Goal: Information Seeking & Learning: Check status

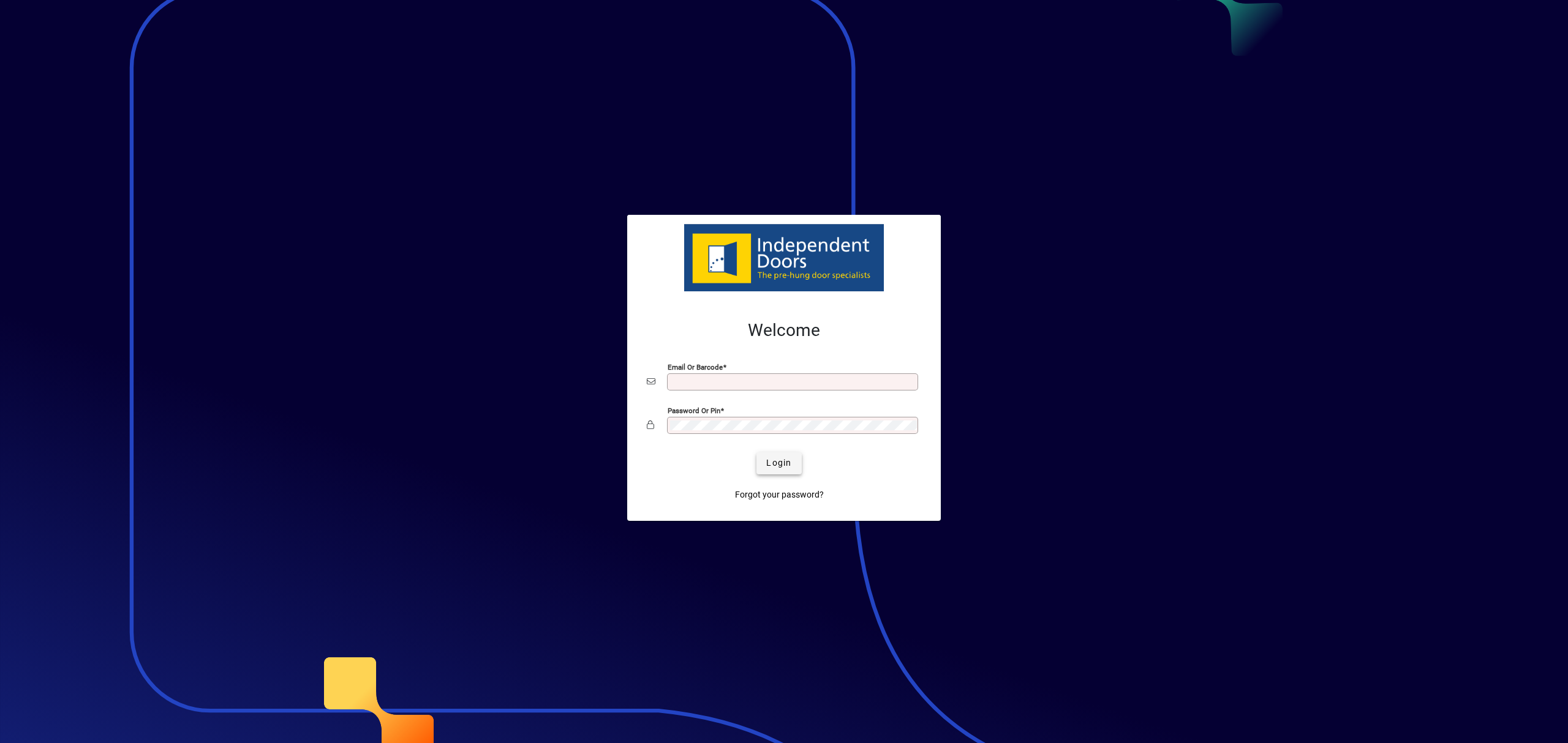
type input "**********"
click at [782, 458] on span "Login" at bounding box center [778, 462] width 25 height 13
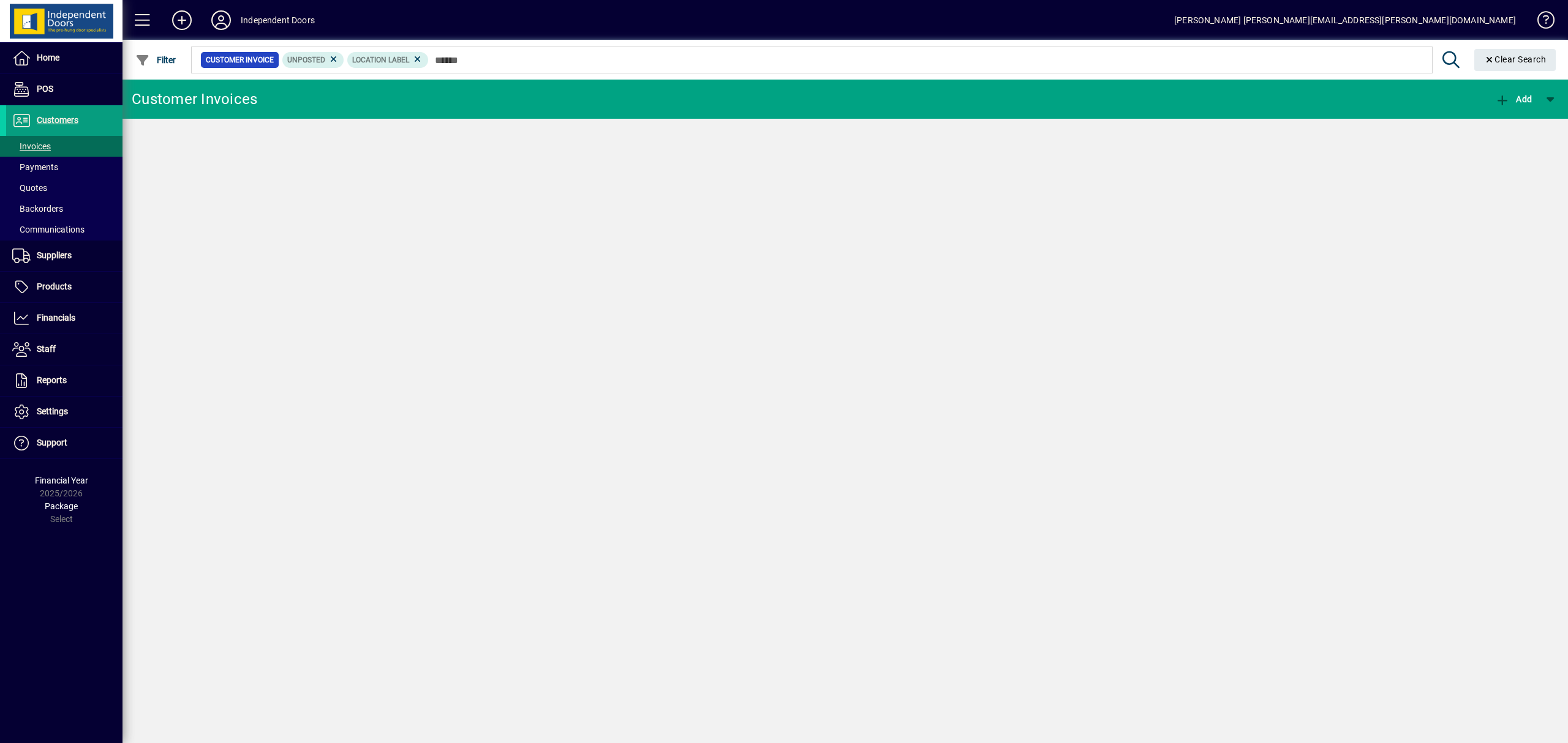
click at [181, 59] on div "Filter" at bounding box center [156, 60] width 67 height 22
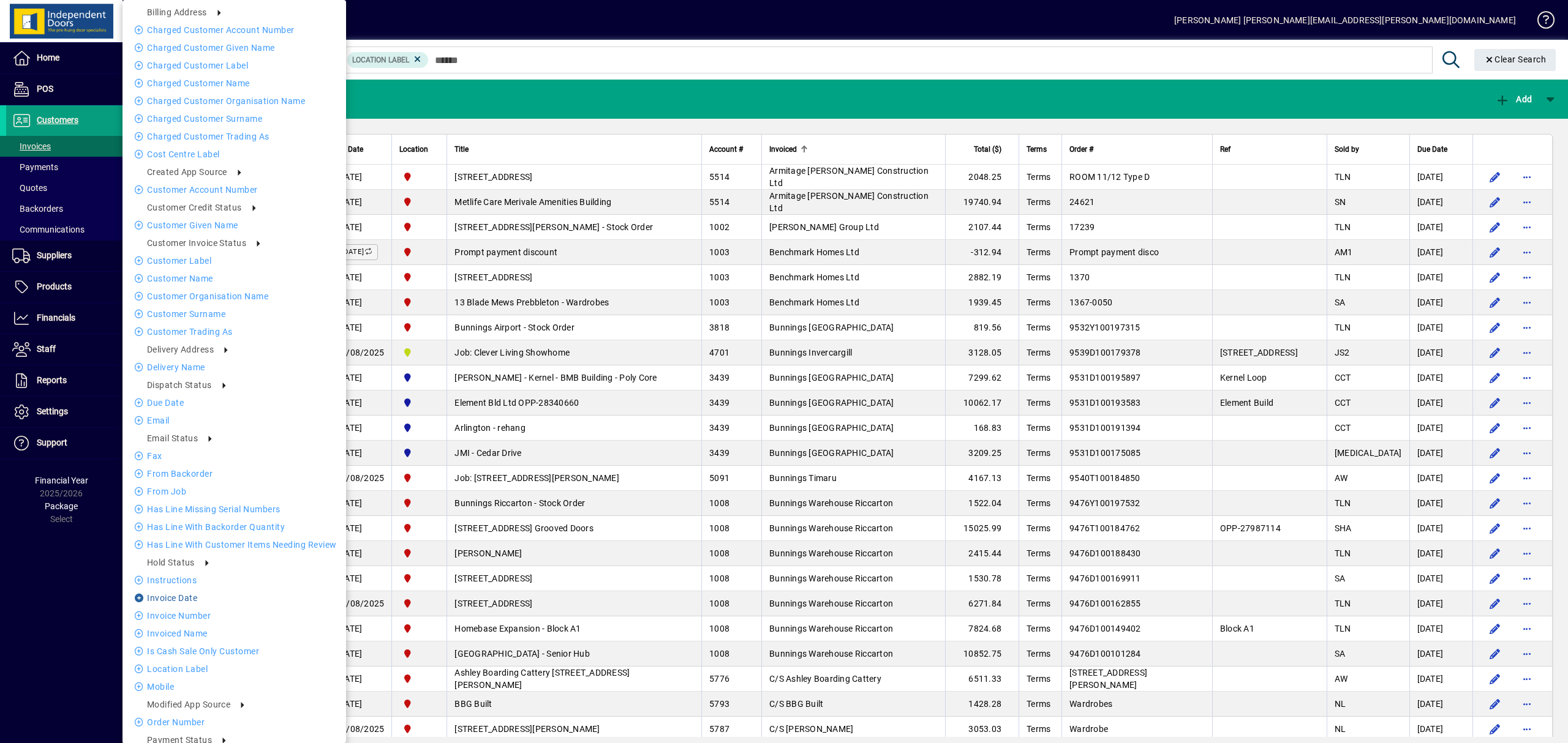
click at [180, 599] on li "Invoice date" at bounding box center [234, 598] width 223 height 15
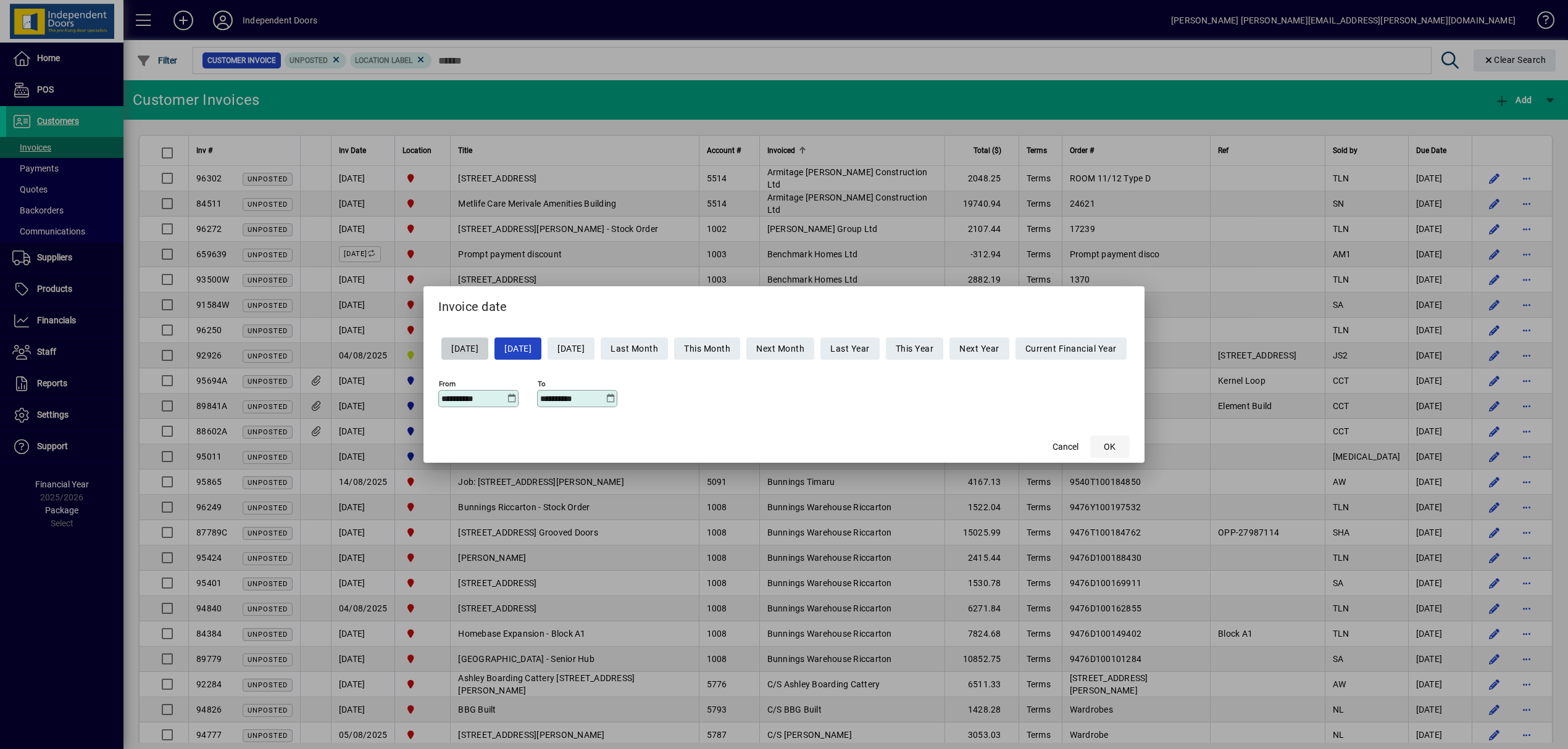
click at [1116, 449] on span "OK" at bounding box center [1110, 447] width 12 height 13
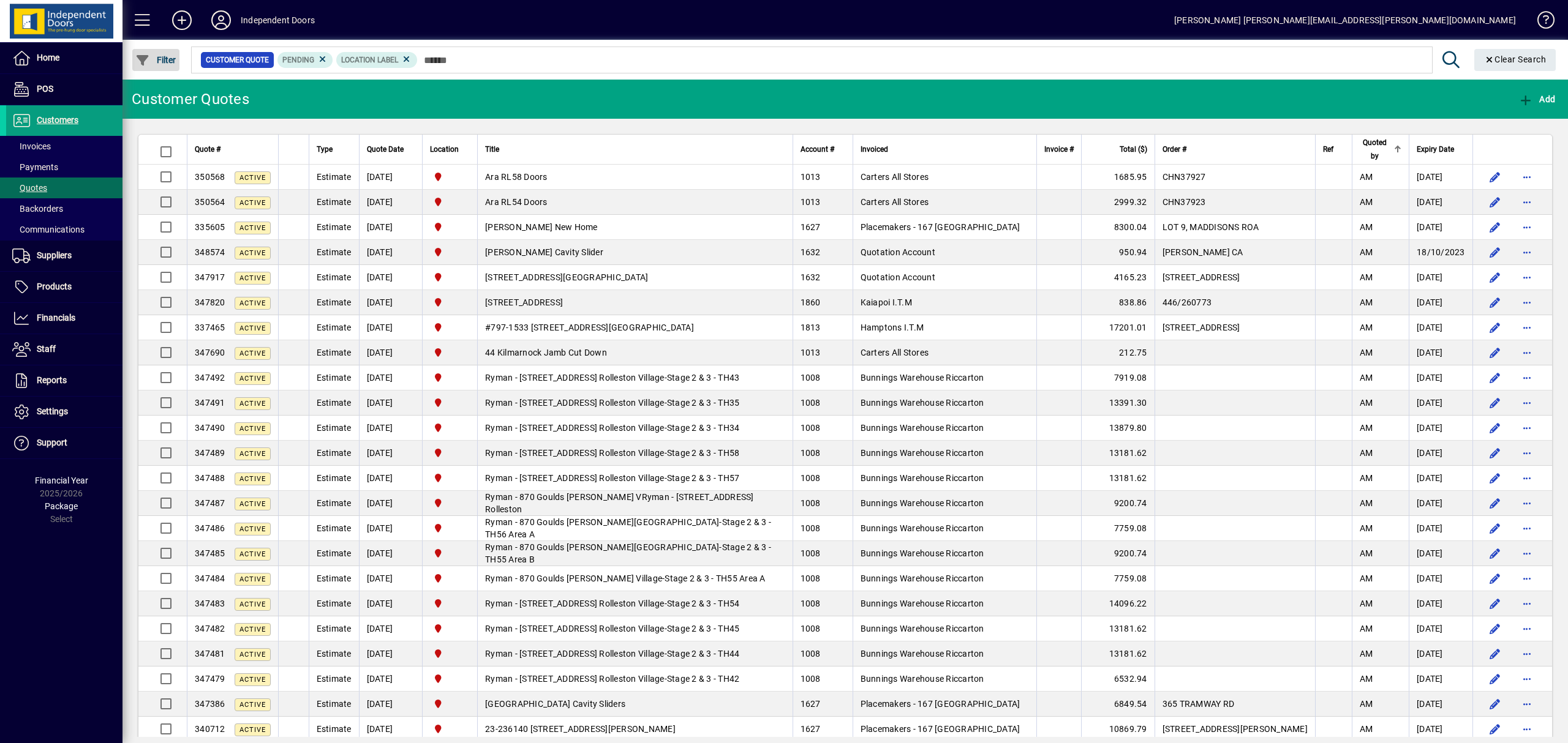
click at [160, 57] on span "Filter" at bounding box center [156, 60] width 41 height 10
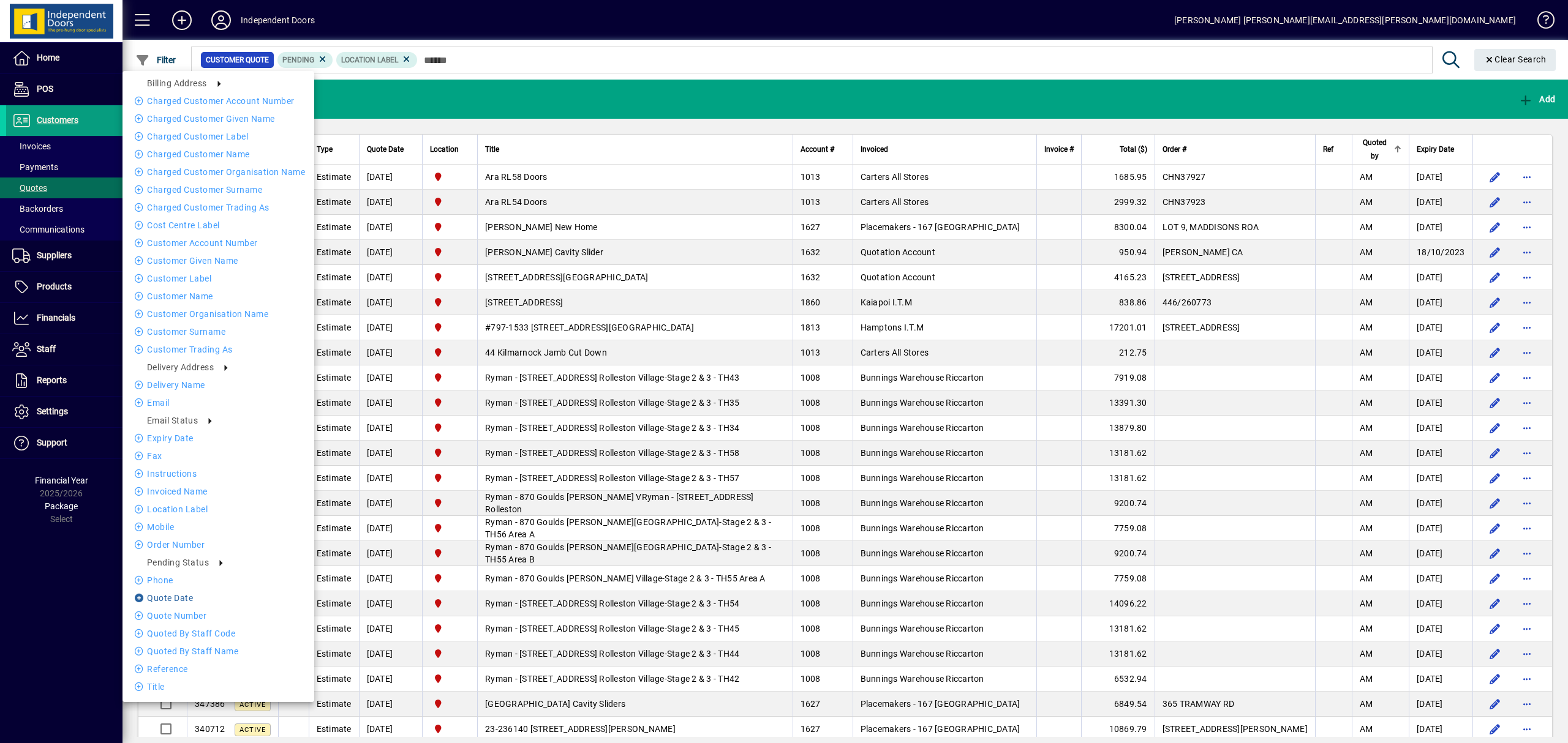
click at [185, 599] on li "Quote date" at bounding box center [218, 598] width 192 height 15
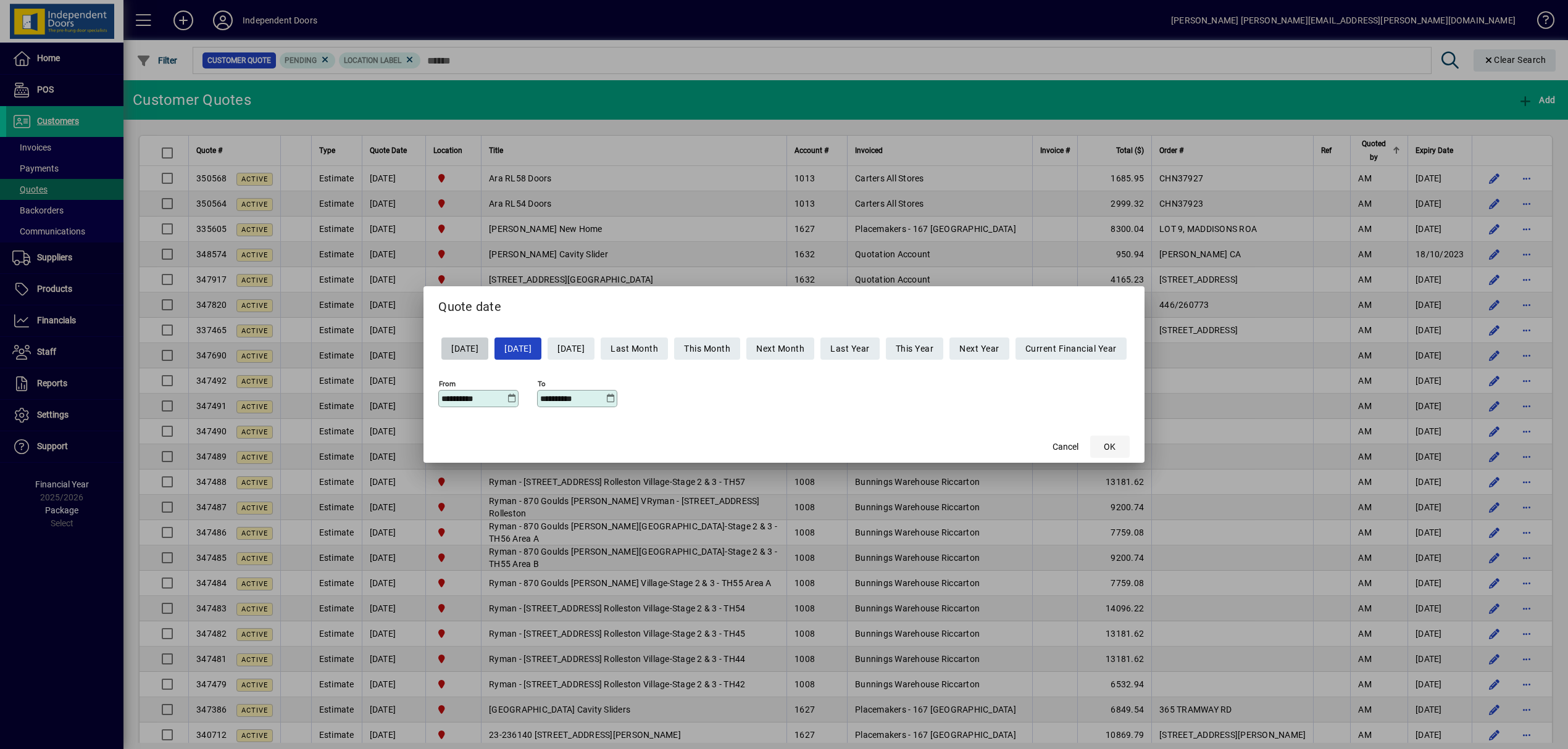
click at [1129, 448] on button "OK" at bounding box center [1111, 447] width 40 height 22
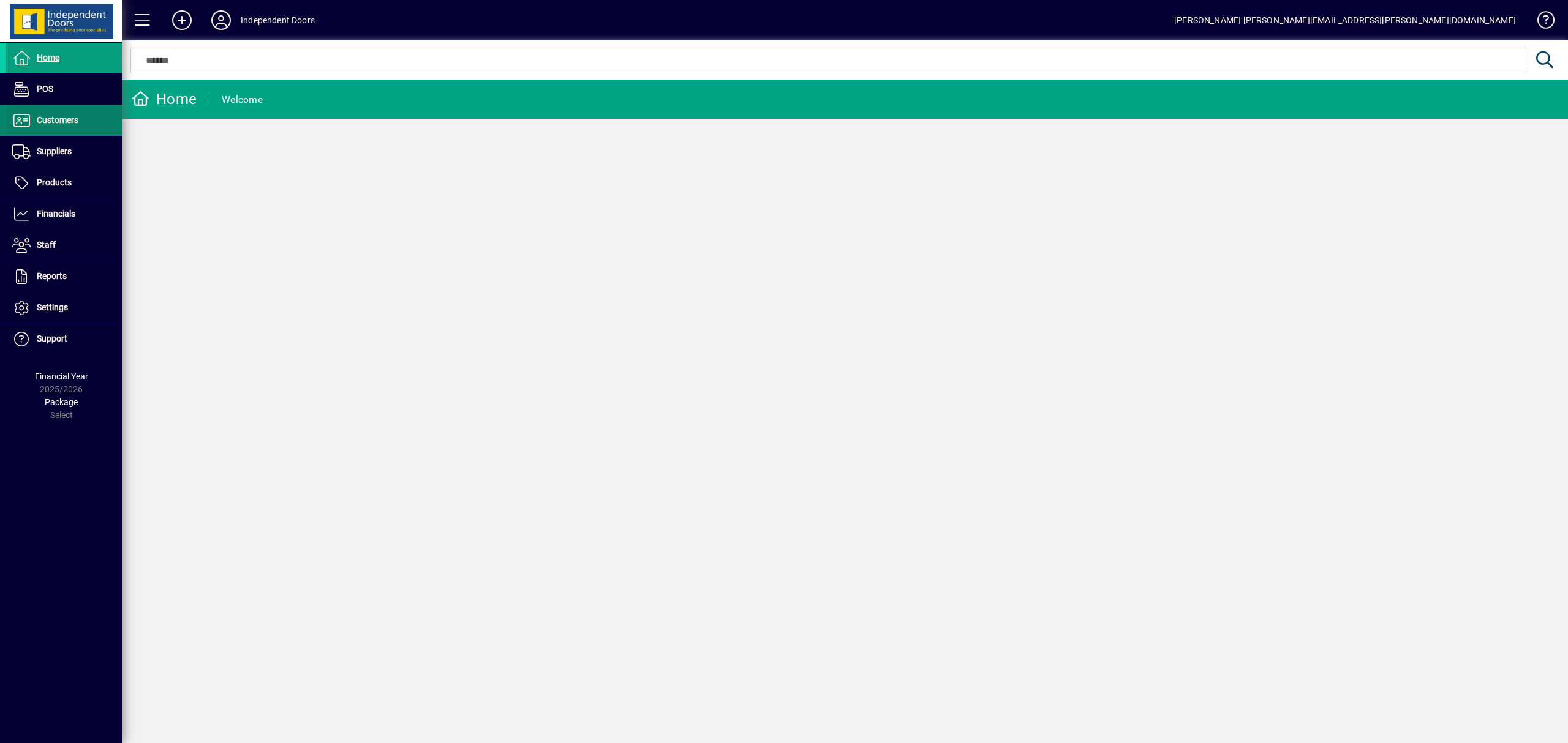
click at [64, 113] on span at bounding box center [64, 121] width 117 height 30
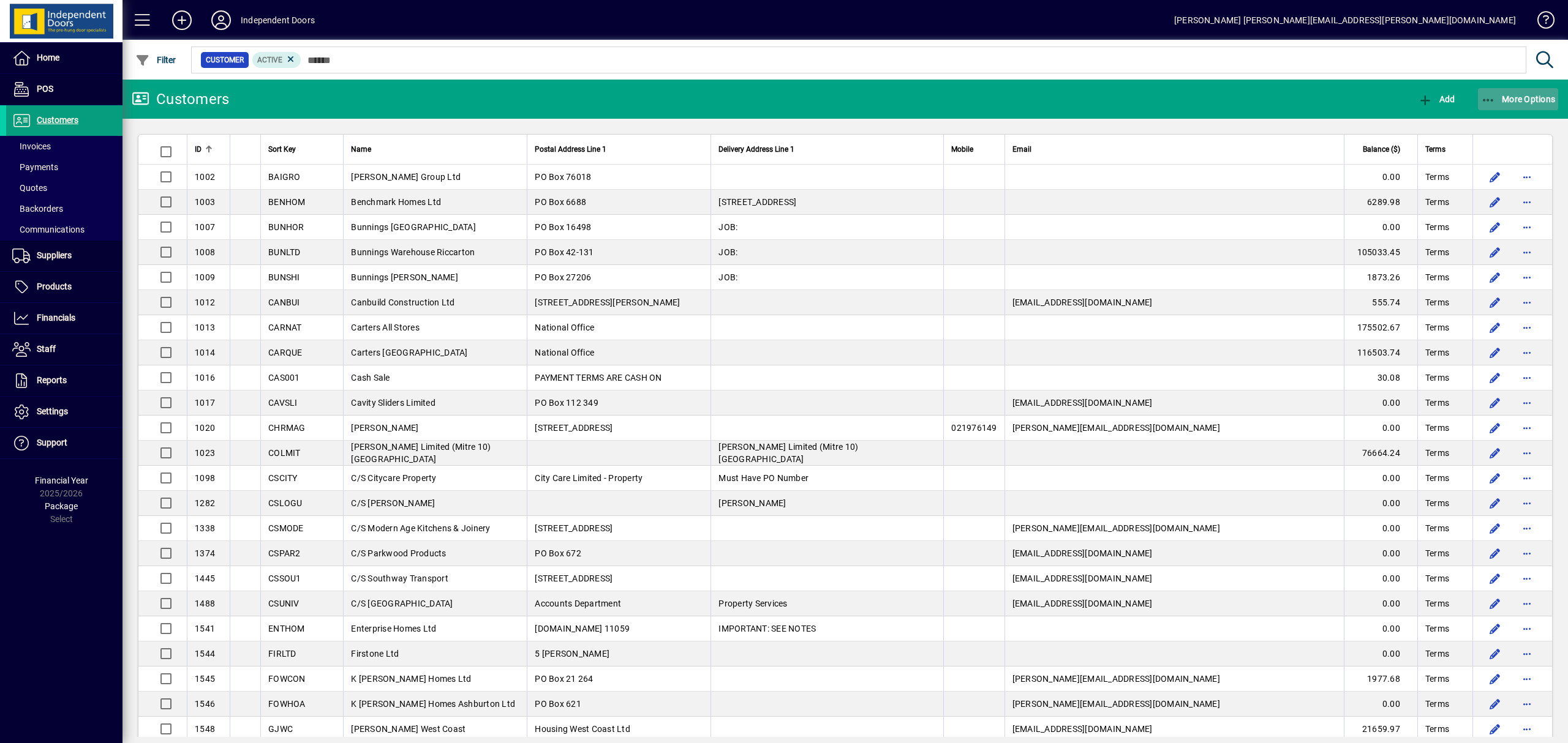
click at [1488, 94] on icon "button" at bounding box center [1488, 100] width 15 height 12
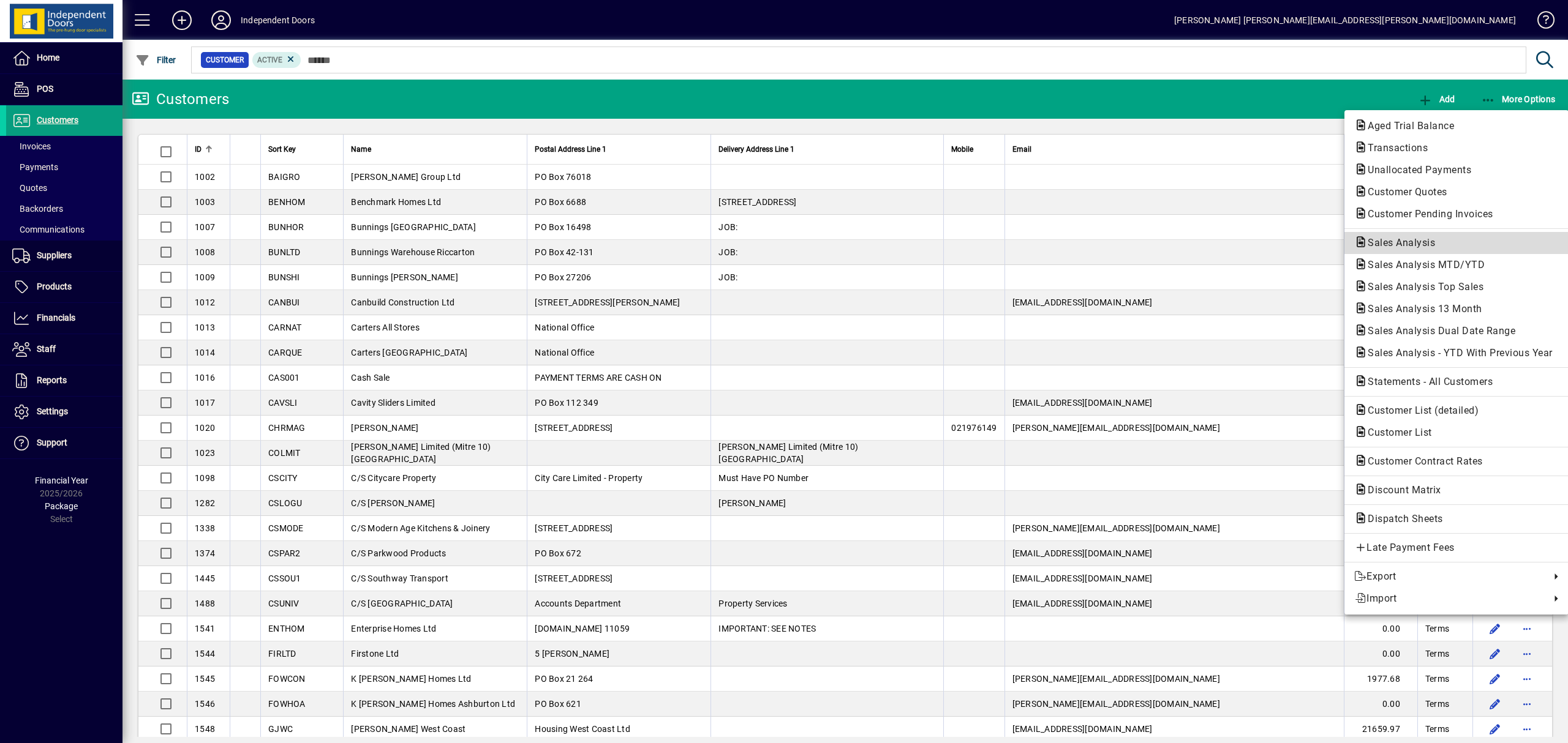
click at [1404, 243] on span "Sales Analysis" at bounding box center [1397, 243] width 87 height 12
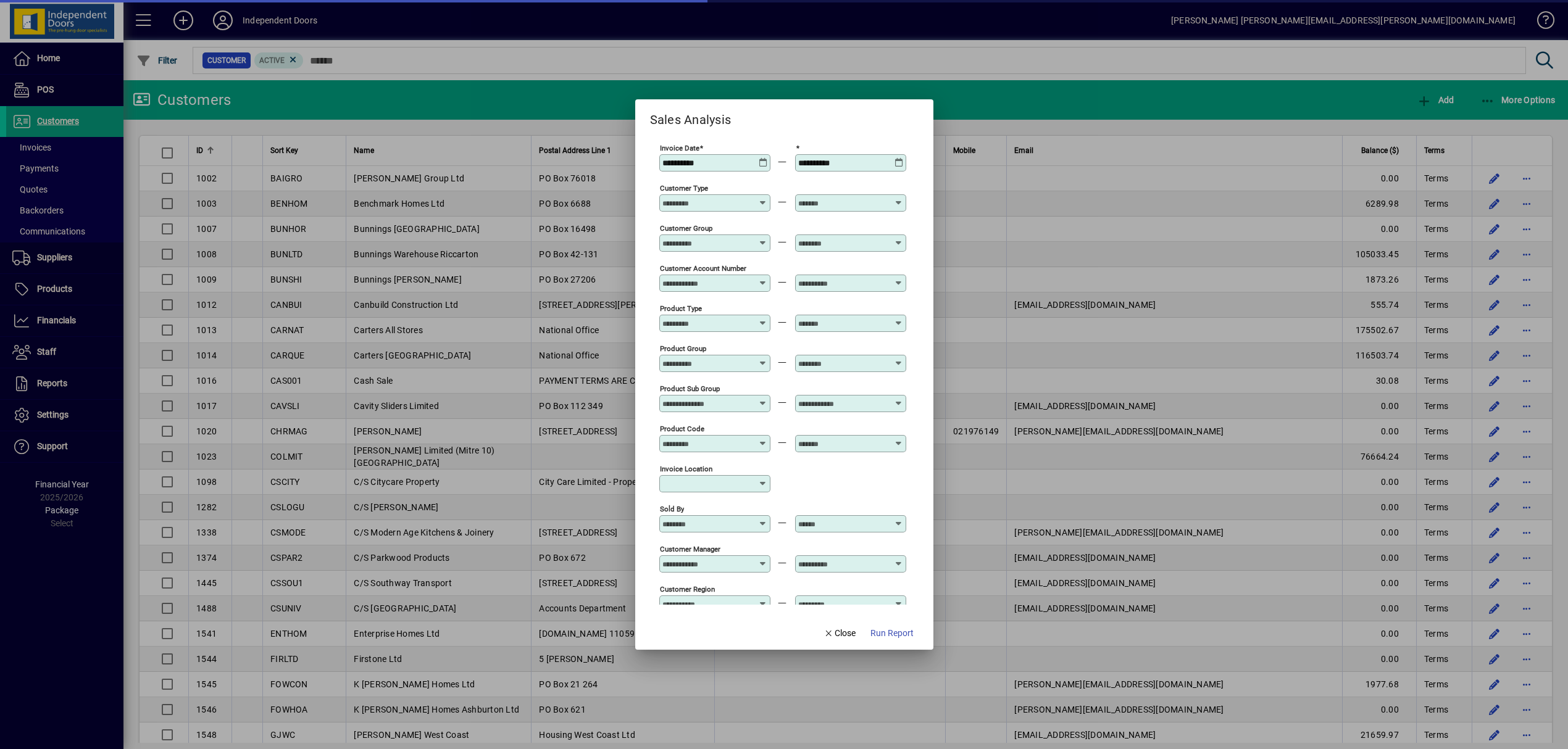
scroll to position [287, 0]
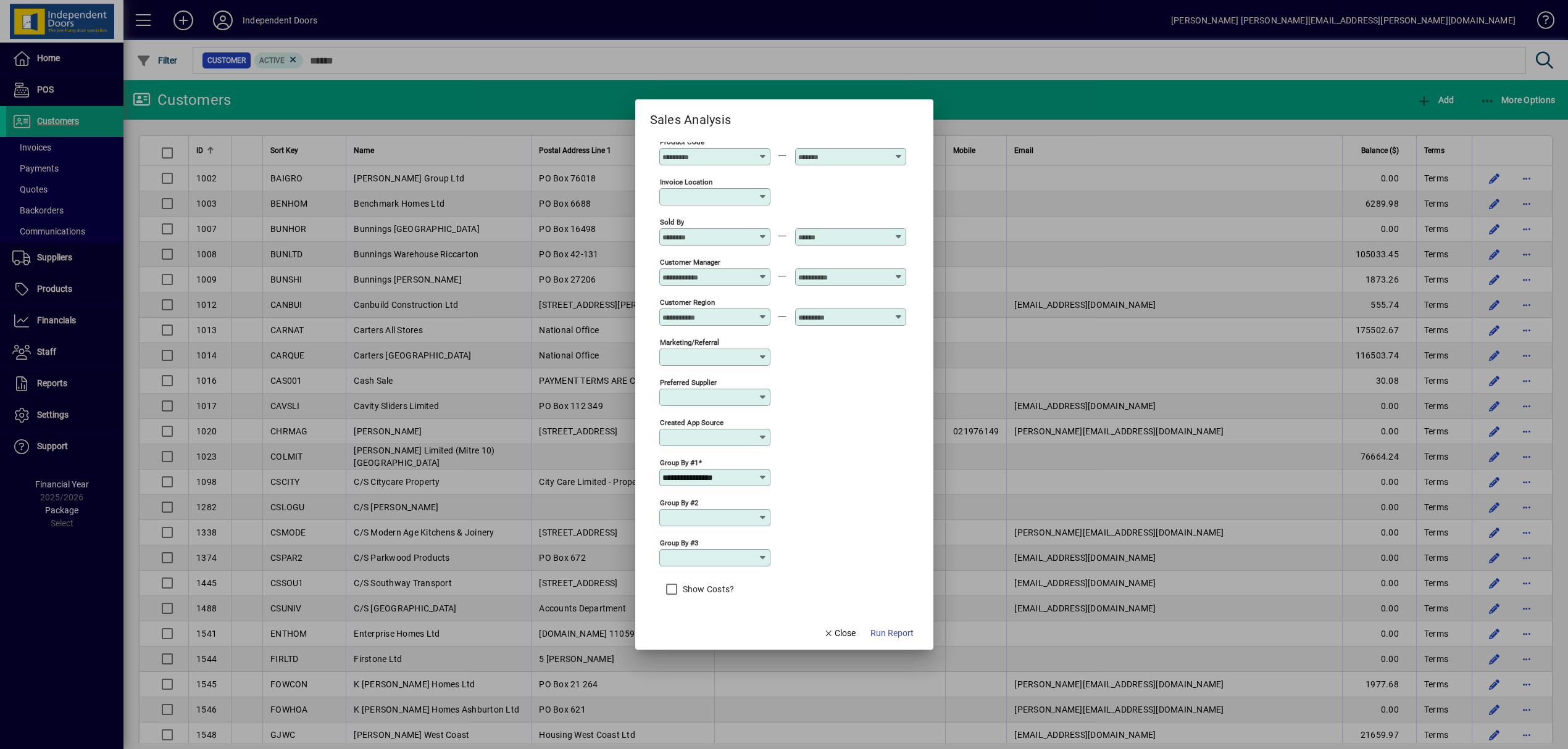
click at [766, 479] on icon at bounding box center [763, 478] width 10 height 10
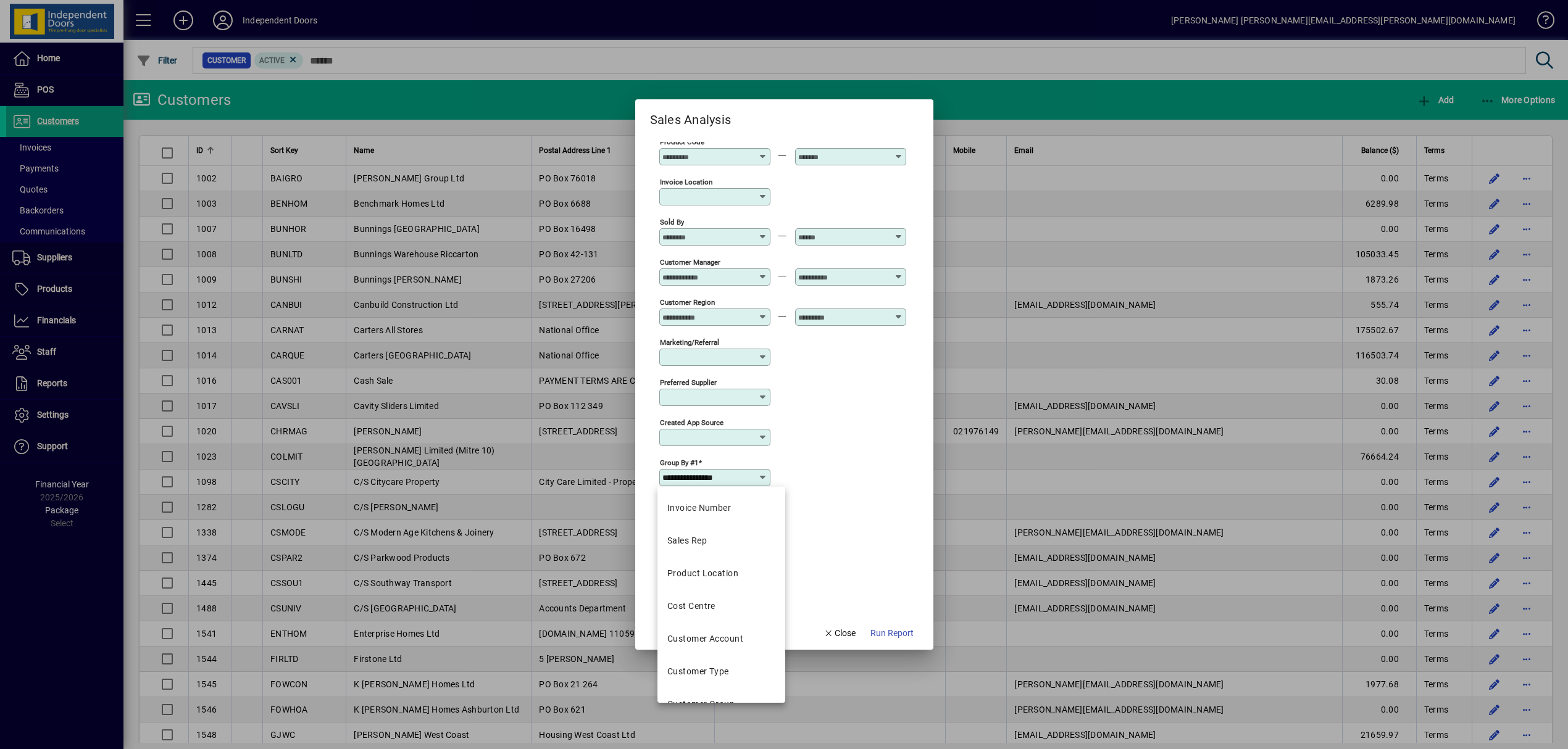
click at [720, 574] on div "Product Location" at bounding box center [702, 574] width 71 height 13
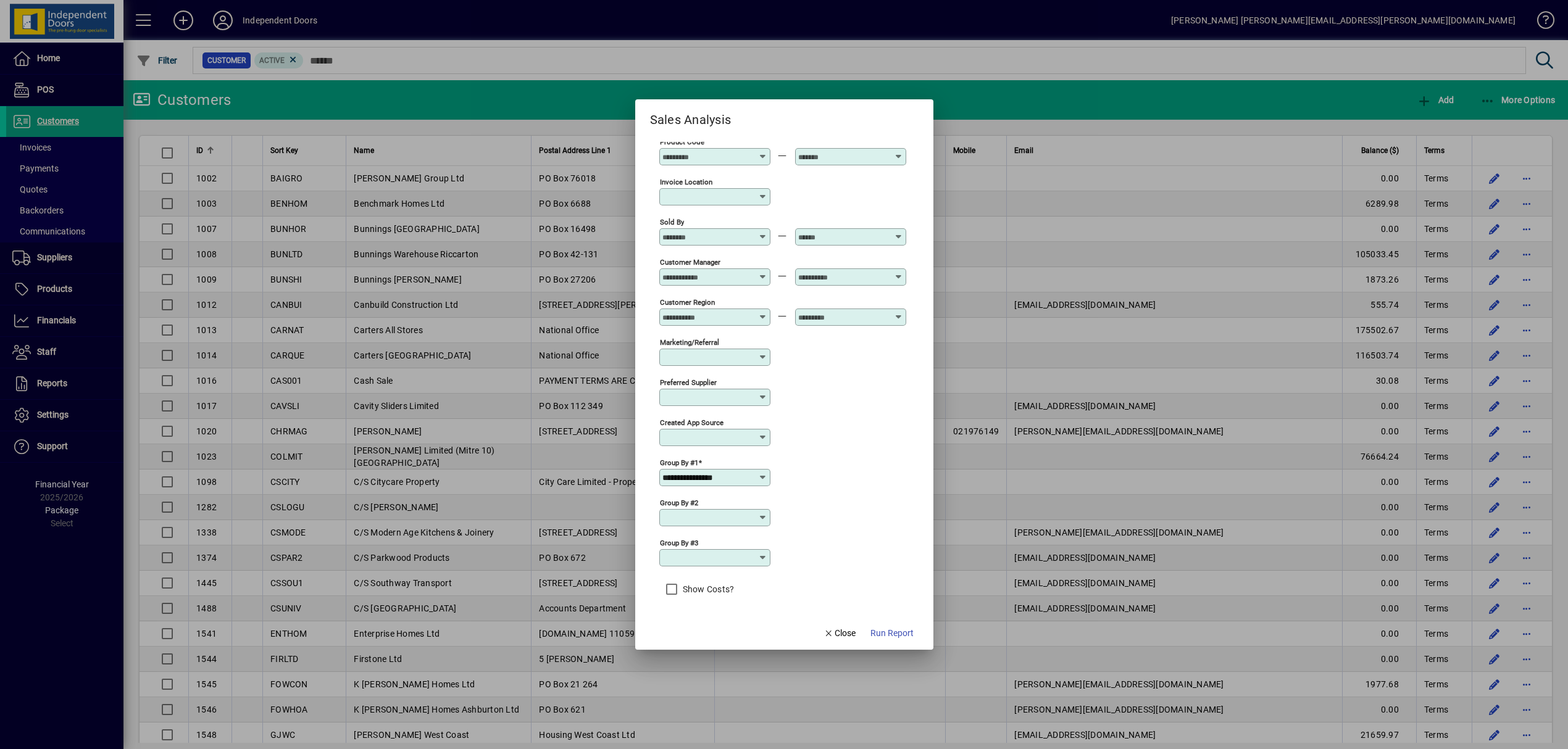
type input "**********"
click at [890, 635] on span "Run Report" at bounding box center [892, 633] width 43 height 13
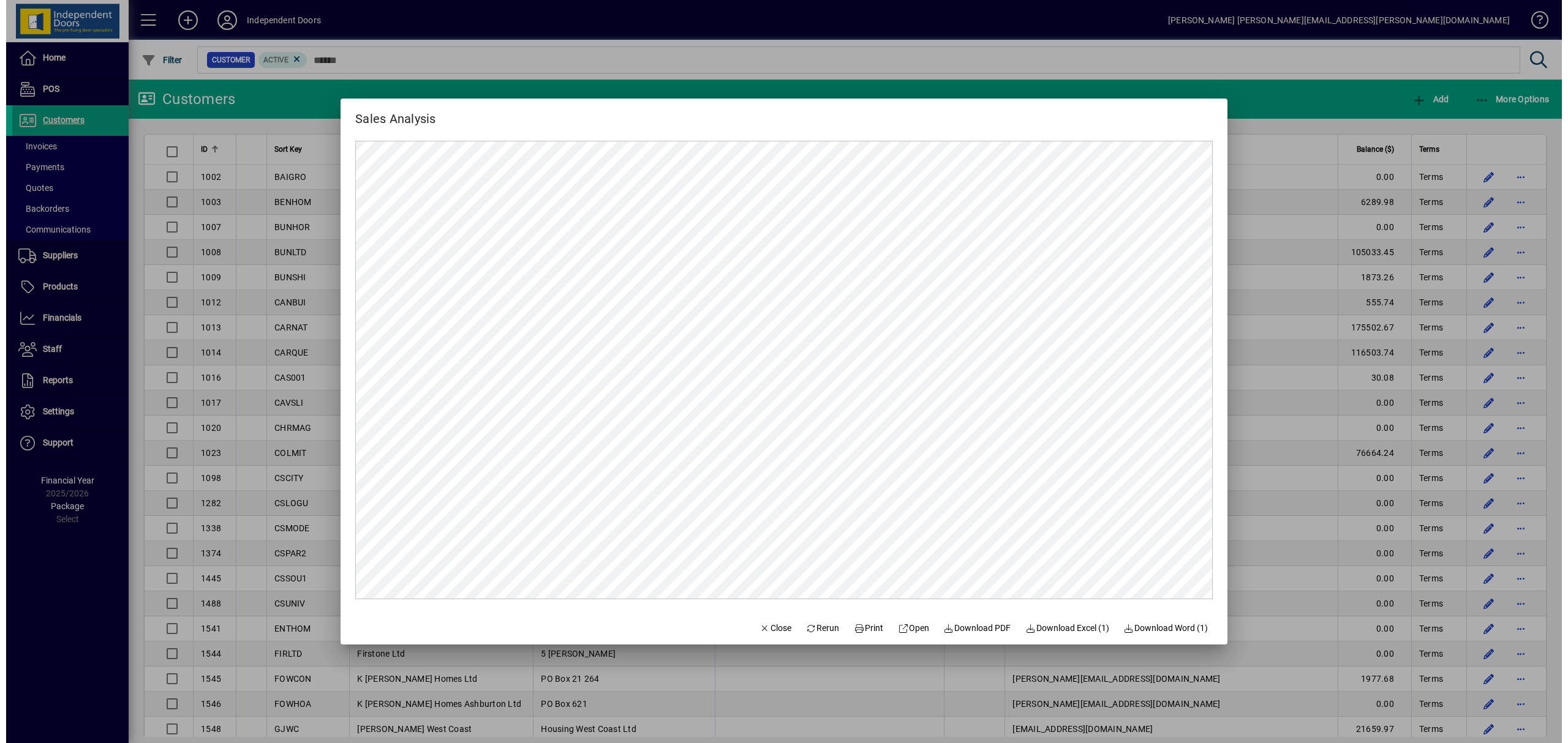
scroll to position [0, 0]
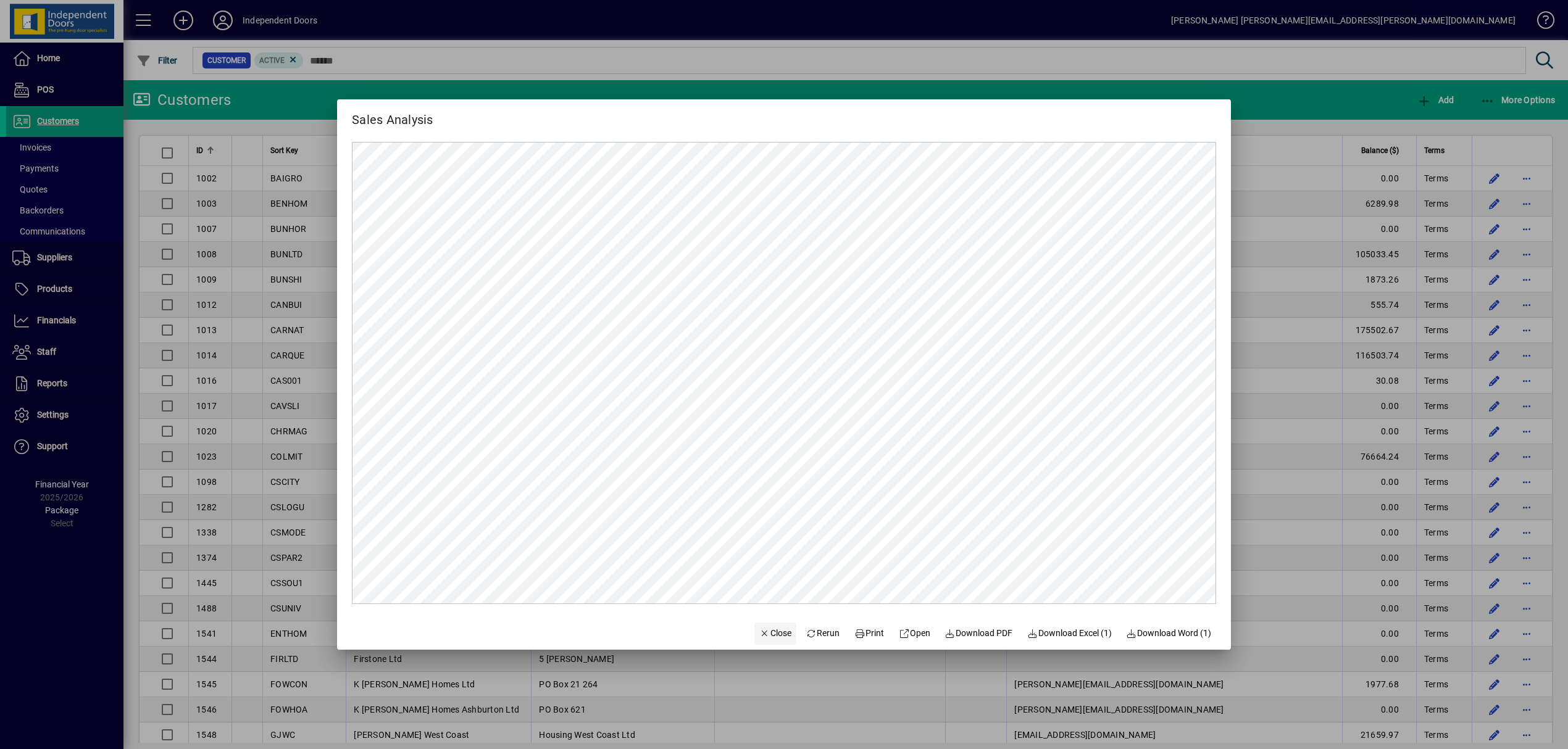
click at [769, 624] on span "button" at bounding box center [775, 634] width 42 height 30
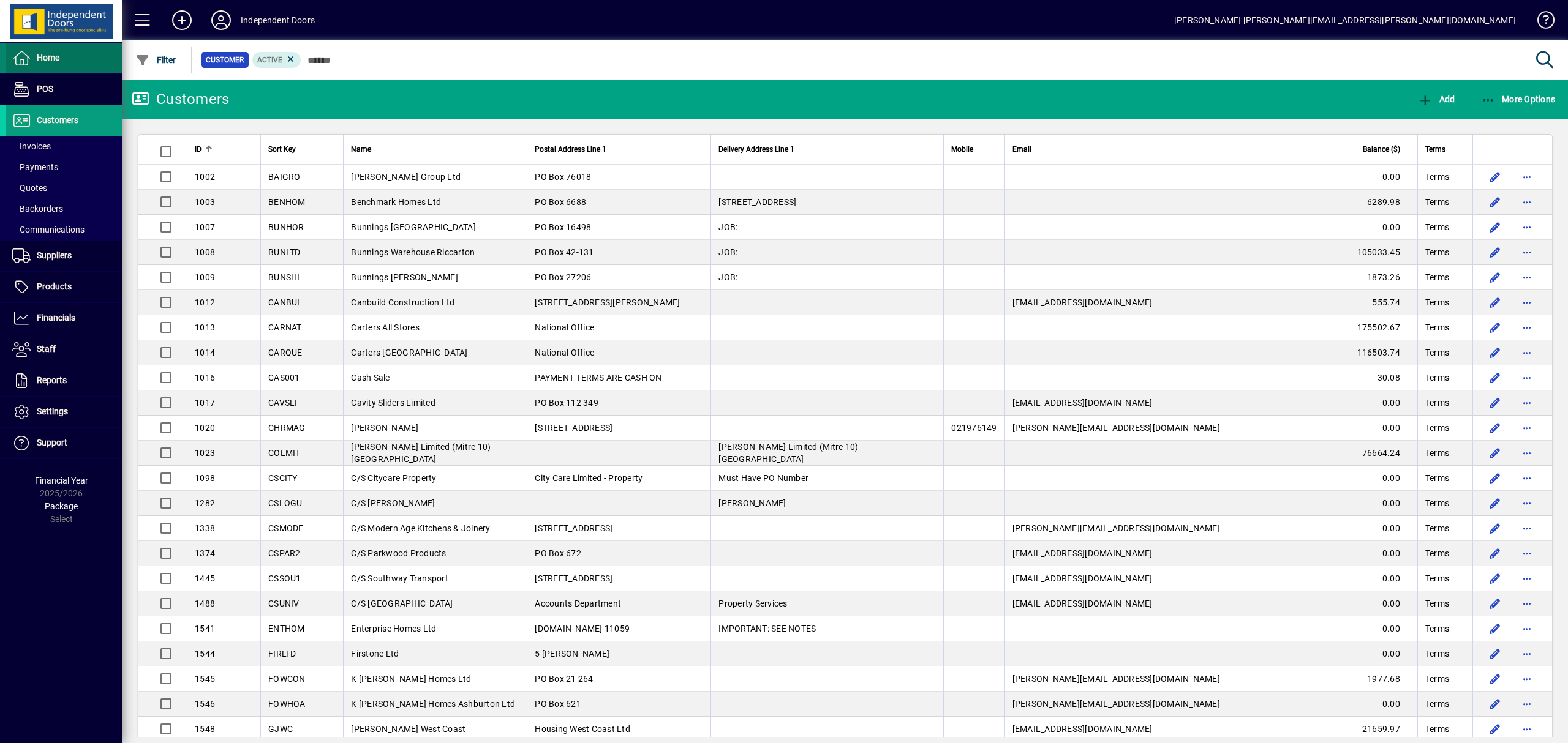
click at [47, 57] on span "Home" at bounding box center [47, 57] width 23 height 10
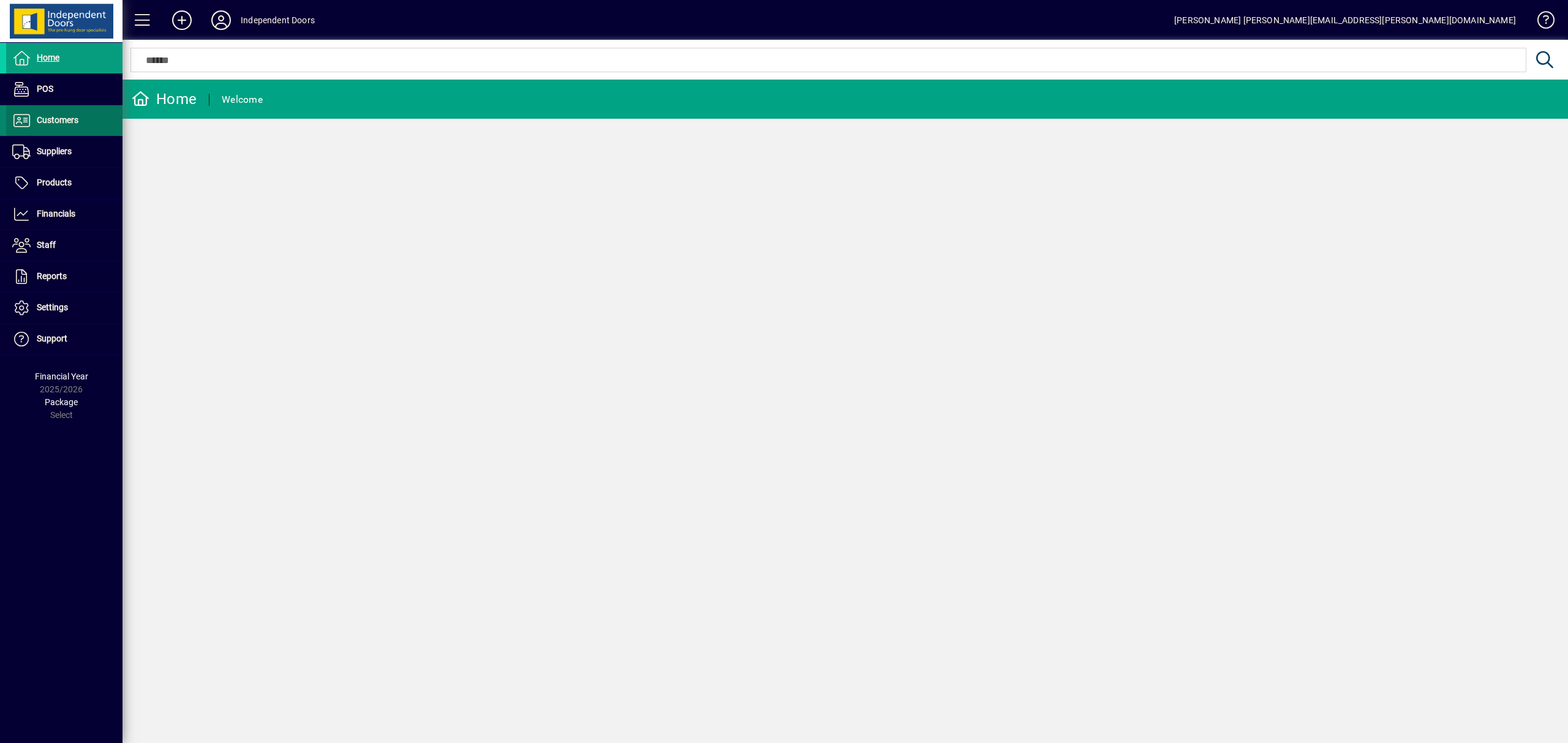
click at [44, 119] on span "Customers" at bounding box center [57, 121] width 41 height 10
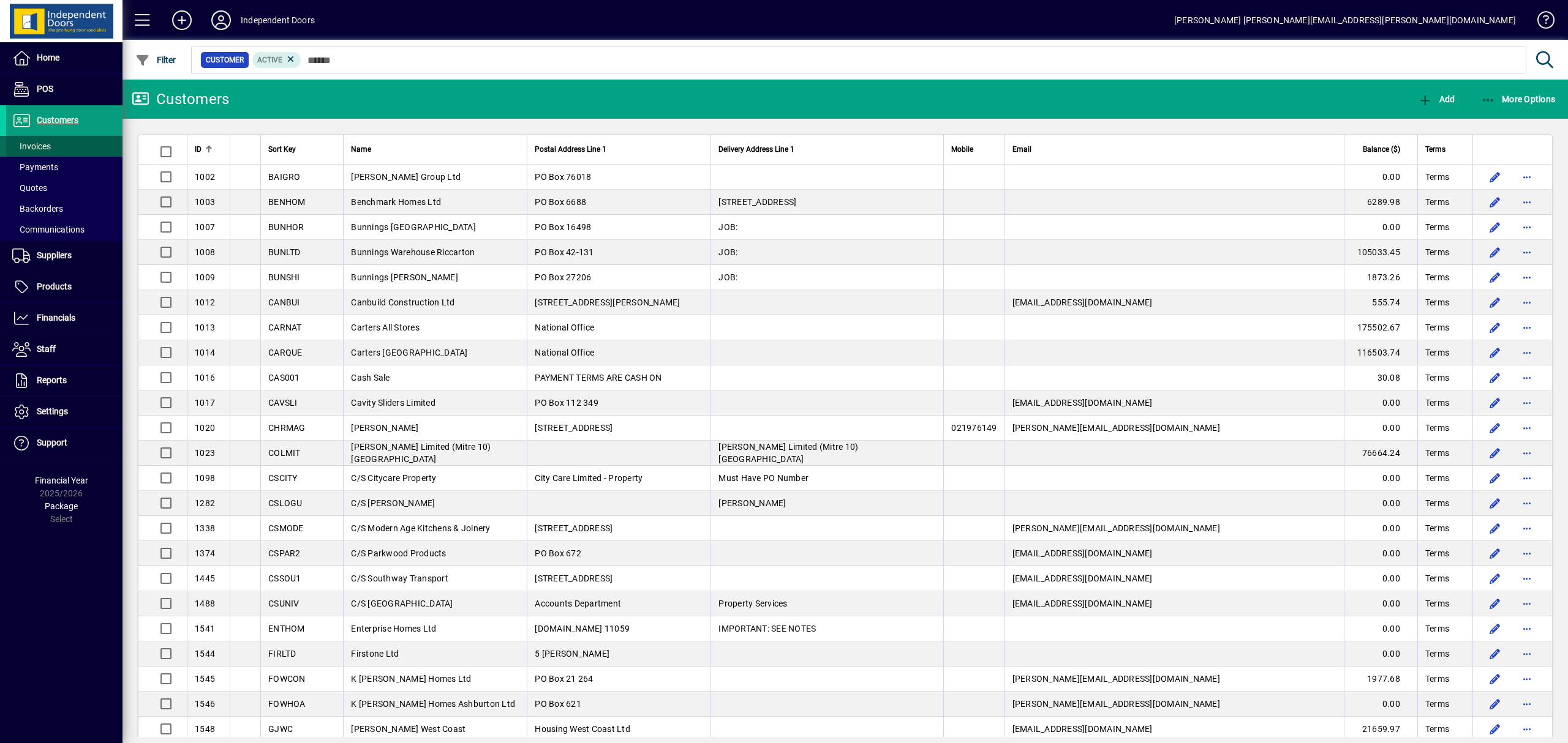
click at [52, 142] on span at bounding box center [64, 146] width 117 height 30
